Goal: Information Seeking & Learning: Learn about a topic

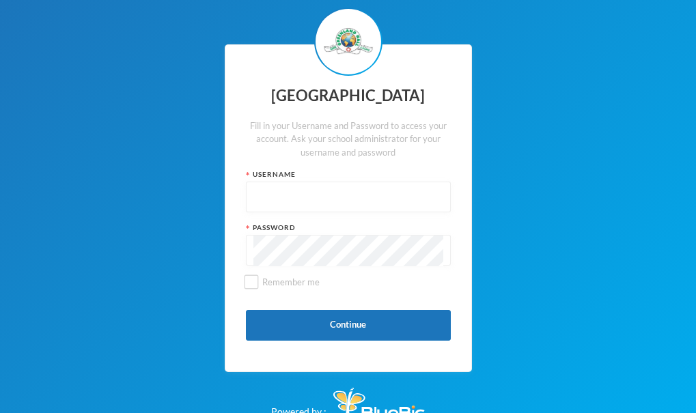
click at [286, 214] on div "Greenland Hall Fill in your Username and Password to access your account. Ask y…" at bounding box center [348, 208] width 247 height 328
click at [295, 206] on input "text" at bounding box center [348, 197] width 190 height 31
type input "glhp163"
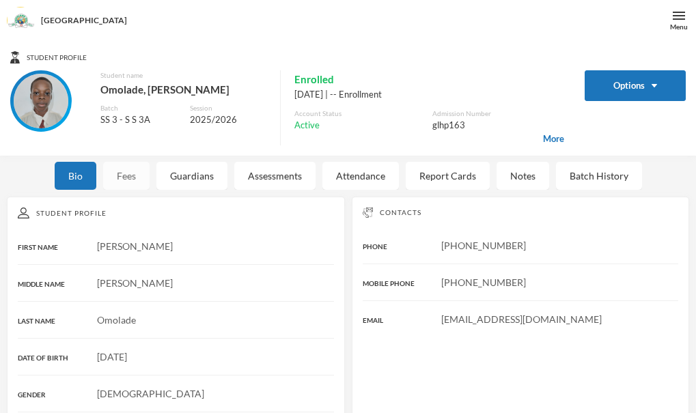
click at [138, 180] on div "Fees" at bounding box center [126, 176] width 46 height 28
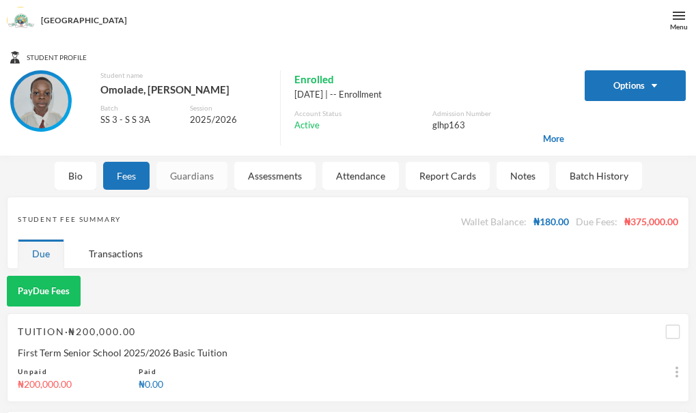
click at [180, 175] on div "Guardians" at bounding box center [191, 176] width 71 height 28
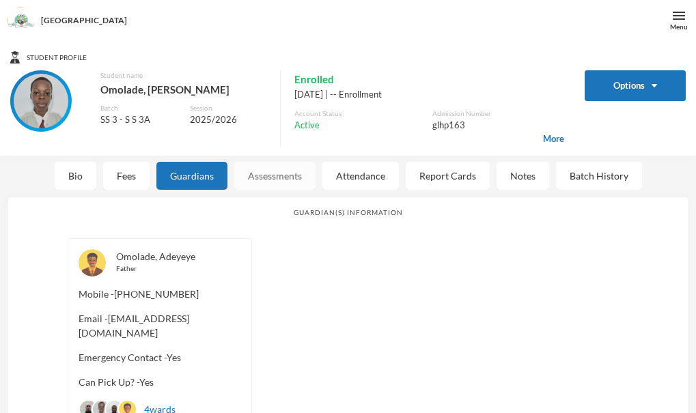
click at [269, 178] on div "Assessments" at bounding box center [274, 176] width 81 height 28
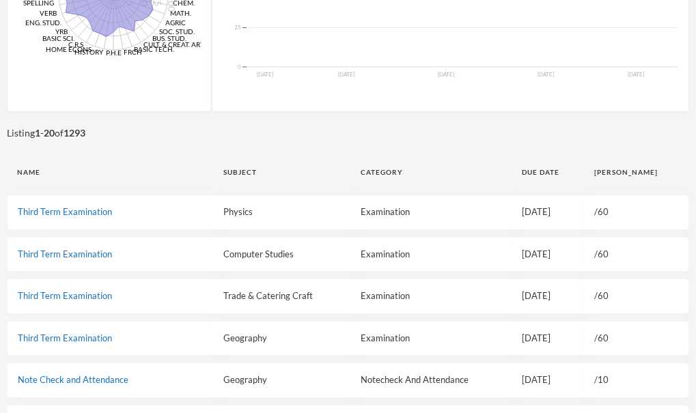
scroll to position [390, 0]
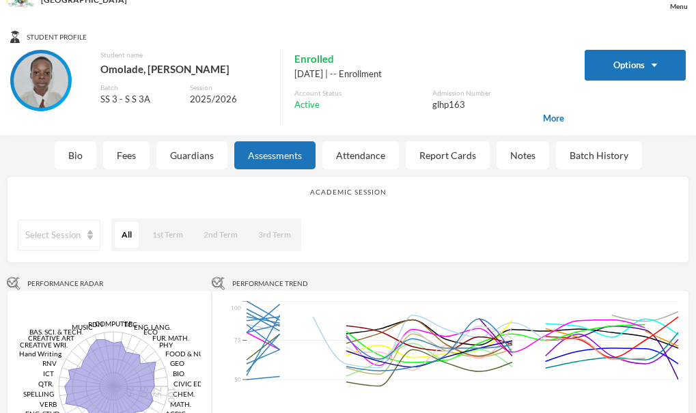
scroll to position [0, 0]
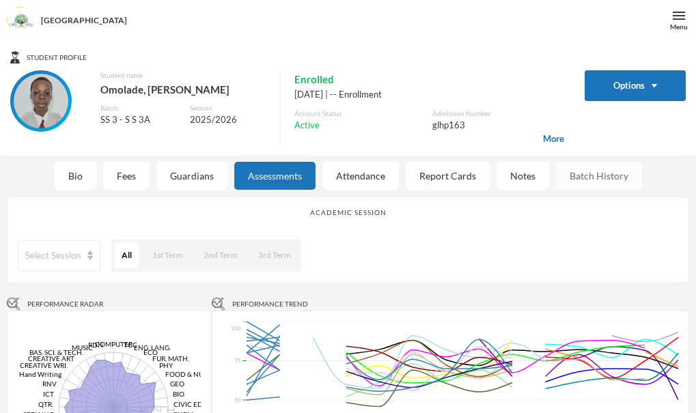
click at [579, 174] on div "Batch History" at bounding box center [599, 176] width 86 height 28
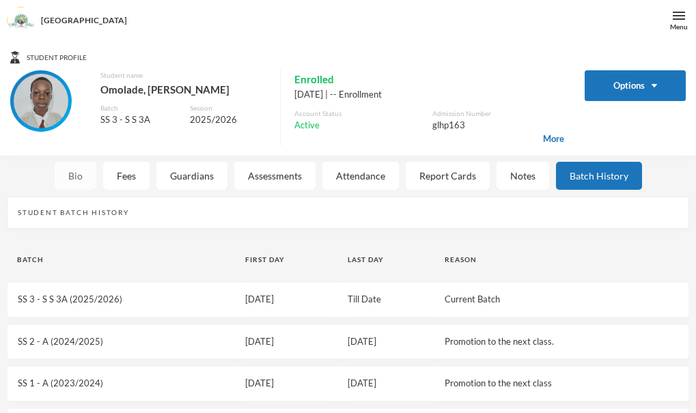
click at [80, 173] on div "Bio" at bounding box center [76, 176] width 42 height 28
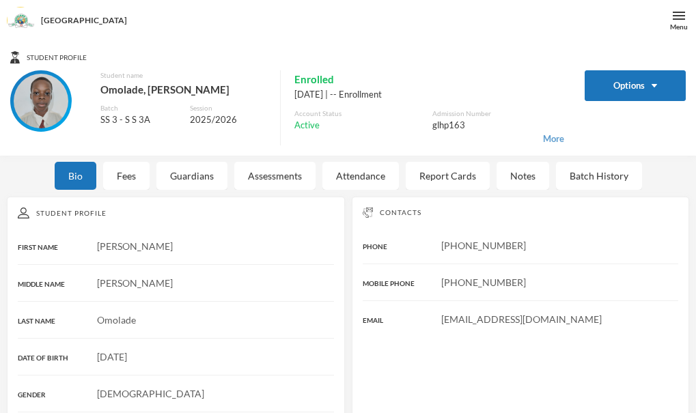
click at [543, 137] on span "More" at bounding box center [553, 139] width 21 height 14
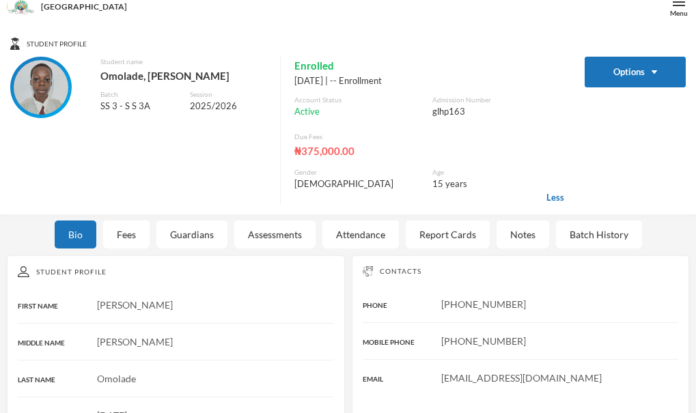
scroll to position [13, 0]
click at [431, 197] on div "Due Fees ₦375,000.00 Gender [DEMOGRAPHIC_DATA] Age [DEMOGRAPHIC_DATA] years" at bounding box center [422, 168] width 284 height 72
drag, startPoint x: 442, startPoint y: 186, endPoint x: 429, endPoint y: 187, distance: 13.7
click at [429, 187] on div "Due Fees ₦375,000.00 Gender [DEMOGRAPHIC_DATA] Age [DEMOGRAPHIC_DATA] years" at bounding box center [422, 168] width 284 height 72
